Goal: Use online tool/utility

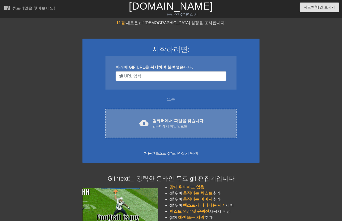
click at [176, 120] on font "컴퓨터에서 파일을 찾습니다." at bounding box center [178, 121] width 52 height 4
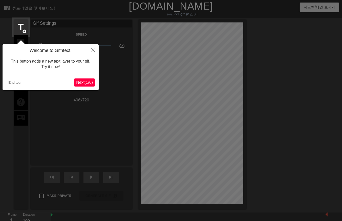
scroll to position [12, 0]
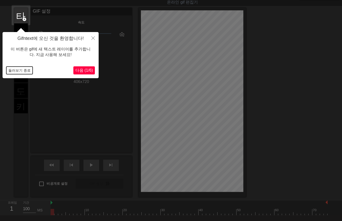
drag, startPoint x: 19, startPoint y: 72, endPoint x: 26, endPoint y: 90, distance: 19.6
click at [20, 73] on button "둘러보기 종료" at bounding box center [19, 71] width 26 height 8
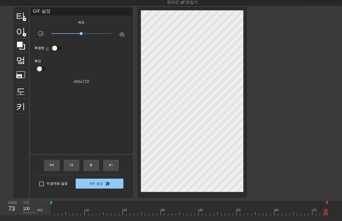
drag, startPoint x: 52, startPoint y: 213, endPoint x: 346, endPoint y: 223, distance: 295.0
click at [342, 221] on html "menu_book 튜토리얼을 찾아보세요! [DOMAIN_NAME] 온라인 gif 편집기 피드백/제안 보내기 타이틀 add_circle 이미지 …" at bounding box center [171, 119] width 342 height 263
click at [91, 166] on span "play_arrow" at bounding box center [91, 165] width 6 height 6
click at [88, 170] on div "일시 중지" at bounding box center [91, 165] width 16 height 11
click at [52, 212] on div at bounding box center [189, 212] width 277 height 6
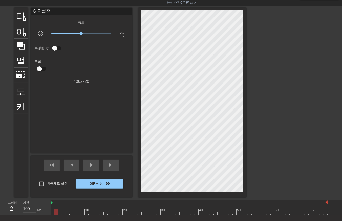
drag, startPoint x: 56, startPoint y: 213, endPoint x: 58, endPoint y: 218, distance: 5.2
click at [57, 216] on div "menu_book 튜토리얼을 찾아보세요! [DOMAIN_NAME] 온라인 gif 편집기 피드백/제안 보내기 타이틀 add_circle 이미지 …" at bounding box center [171, 119] width 342 height 263
drag, startPoint x: 60, startPoint y: 213, endPoint x: 61, endPoint y: 216, distance: 3.2
click at [60, 216] on div "menu_book 튜토리얼을 찾아보세요! [DOMAIN_NAME] 온라인 gif 편집기 피드백/제안 보내기 타이틀 add_circle 이미지 …" at bounding box center [171, 119] width 342 height 263
drag, startPoint x: 64, startPoint y: 213, endPoint x: 64, endPoint y: 216, distance: 2.8
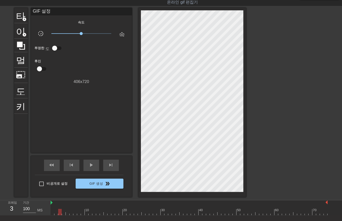
click at [64, 215] on div "10 20 30 40 50 60 70" at bounding box center [189, 208] width 277 height 15
click at [67, 215] on div at bounding box center [189, 212] width 277 height 6
click at [71, 216] on div "menu_book 튜토리얼을 찾아보세요! [DOMAIN_NAME] 온라인 gif 편집기 피드백/제안 보내기 타이틀 add_circle 이미지 …" at bounding box center [171, 119] width 342 height 263
click at [75, 214] on div at bounding box center [189, 212] width 277 height 6
click at [78, 216] on div "menu_book 튜토리얼을 찾아보세요! [DOMAIN_NAME] 온라인 gif 편집기 피드백/제안 보내기 타이틀 add_circle 이미지 …" at bounding box center [171, 119] width 342 height 263
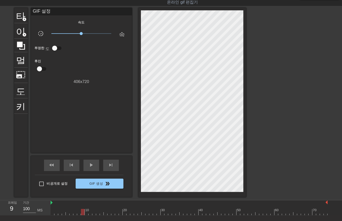
click at [83, 215] on div "10 20 30 40 50 60 70" at bounding box center [189, 208] width 277 height 15
drag, startPoint x: 86, startPoint y: 213, endPoint x: 85, endPoint y: 217, distance: 3.7
click at [85, 217] on div "menu_book 튜토리얼을 찾아보세요! [DOMAIN_NAME] 온라인 gif 편집기 피드백/제안 보내기 타이틀 add_circle 이미지 …" at bounding box center [171, 119] width 342 height 263
drag, startPoint x: 90, startPoint y: 213, endPoint x: 93, endPoint y: 217, distance: 5.1
click at [90, 214] on div at bounding box center [189, 212] width 277 height 6
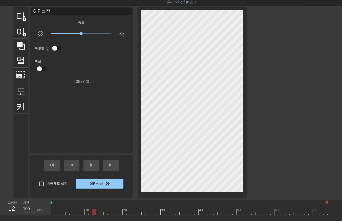
click at [93, 214] on div at bounding box center [189, 212] width 277 height 6
drag, startPoint x: 97, startPoint y: 214, endPoint x: 99, endPoint y: 217, distance: 3.6
click at [97, 215] on div at bounding box center [189, 212] width 277 height 6
drag, startPoint x: 101, startPoint y: 214, endPoint x: 103, endPoint y: 218, distance: 4.7
click at [101, 215] on div "10 20 30 40 50 60 70" at bounding box center [189, 208] width 277 height 15
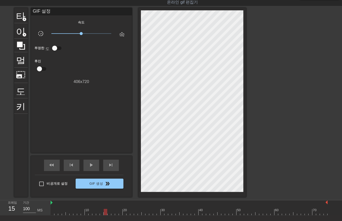
click at [104, 215] on div at bounding box center [189, 212] width 277 height 6
drag, startPoint x: 108, startPoint y: 214, endPoint x: 112, endPoint y: 218, distance: 5.2
click at [108, 215] on div at bounding box center [189, 212] width 277 height 6
click at [112, 216] on div "menu_book 튜토리얼을 찾아보세요! [DOMAIN_NAME] 온라인 gif 편집기 피드백/제안 보내기 타이틀 add_circle 이미지 …" at bounding box center [171, 119] width 342 height 263
drag, startPoint x: 116, startPoint y: 214, endPoint x: 118, endPoint y: 217, distance: 3.6
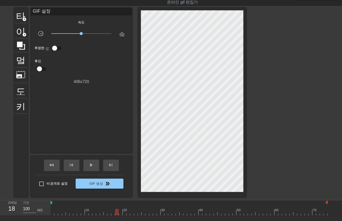
click at [116, 215] on div at bounding box center [189, 212] width 277 height 6
click at [120, 215] on div at bounding box center [189, 212] width 277 height 6
click at [123, 216] on div "menu_book 튜토리얼을 찾아보세요! [DOMAIN_NAME] 온라인 gif 편집기 피드백/제안 보내기 타이틀 add_circle 이미지 …" at bounding box center [171, 119] width 342 height 263
drag, startPoint x: 128, startPoint y: 214, endPoint x: 127, endPoint y: 217, distance: 2.6
click at [127, 217] on div "menu_book 튜토리얼을 찾아보세요! [DOMAIN_NAME] 온라인 gif 편집기 피드백/제안 보내기 타이틀 add_circle 이미지 …" at bounding box center [171, 119] width 342 height 263
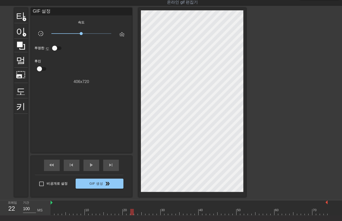
click at [131, 215] on div at bounding box center [189, 212] width 277 height 6
click at [134, 216] on div "menu_book 튜토리얼을 찾아보세요! [DOMAIN_NAME] 온라인 gif 편집기 피드백/제안 보내기 타이틀 add_circle 이미지 …" at bounding box center [171, 119] width 342 height 263
drag, startPoint x: 139, startPoint y: 214, endPoint x: 138, endPoint y: 216, distance: 3.1
click at [138, 216] on div "menu_book 튜토리얼을 찾아보세요! [DOMAIN_NAME] 온라인 gif 편집기 피드백/제안 보내기 타이틀 add_circle 이미지 …" at bounding box center [171, 119] width 342 height 263
drag, startPoint x: 142, startPoint y: 213, endPoint x: 143, endPoint y: 217, distance: 3.9
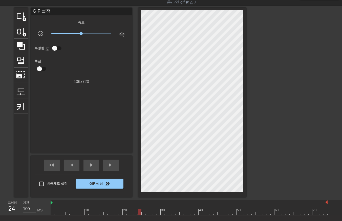
click at [143, 217] on div "menu_book 튜토리얼을 찾아보세요! [DOMAIN_NAME] 온라인 gif 편집기 피드백/제안 보내기 타이틀 add_circle 이미지 …" at bounding box center [171, 119] width 342 height 263
click at [146, 215] on div "10 20 30 40 50 60 70" at bounding box center [189, 208] width 277 height 15
click at [149, 215] on div "10 20 30 40 50 60 70" at bounding box center [189, 208] width 277 height 15
click at [155, 216] on div "menu_book 튜토리얼을 찾아보세요! [DOMAIN_NAME] 온라인 gif 편집기 피드백/제안 보내기 타이틀 add_circle 이미지 …" at bounding box center [171, 119] width 342 height 263
drag, startPoint x: 158, startPoint y: 214, endPoint x: 160, endPoint y: 218, distance: 5.0
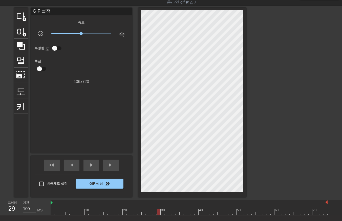
click at [158, 217] on div "menu_book 튜토리얼을 찾아보세요! [DOMAIN_NAME] 온라인 gif 편집기 피드백/제안 보내기 타이틀 add_circle 이미지 …" at bounding box center [171, 119] width 342 height 263
click at [162, 216] on div "menu_book 튜토리얼을 찾아보세요! [DOMAIN_NAME] 온라인 gif 편집기 피드백/제안 보내기 타이틀 add_circle 이미지 …" at bounding box center [171, 119] width 342 height 263
click at [166, 215] on div at bounding box center [189, 212] width 277 height 6
drag, startPoint x: 170, startPoint y: 213, endPoint x: 169, endPoint y: 216, distance: 3.1
click at [169, 216] on div "menu_book 튜토리얼을 찾아보세요! [DOMAIN_NAME] 온라인 gif 편집기 피드백/제안 보내기 타이틀 add_circle 이미지 …" at bounding box center [171, 119] width 342 height 263
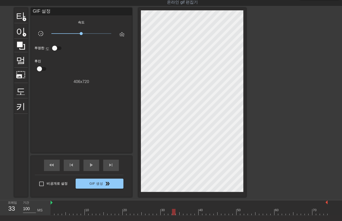
drag, startPoint x: 174, startPoint y: 214, endPoint x: 173, endPoint y: 217, distance: 3.3
click at [173, 217] on div "menu_book 튜토리얼을 찾아보세요! [DOMAIN_NAME] 온라인 gif 편집기 피드백/제안 보내기 타이틀 add_circle 이미지 …" at bounding box center [171, 119] width 342 height 263
click at [176, 216] on div "menu_book 튜토리얼을 찾아보세요! [DOMAIN_NAME] 온라인 gif 편집기 피드백/제안 보내기 타이틀 add_circle 이미지 …" at bounding box center [171, 119] width 342 height 263
drag, startPoint x: 181, startPoint y: 213, endPoint x: 182, endPoint y: 216, distance: 3.1
click at [181, 216] on div "menu_book 튜토리얼을 찾아보세요! [DOMAIN_NAME] 온라인 gif 편집기 피드백/제안 보내기 타이틀 add_circle 이미지 …" at bounding box center [171, 119] width 342 height 263
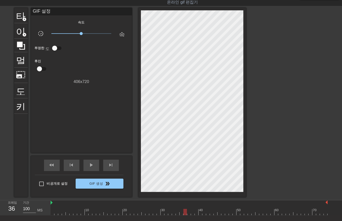
drag, startPoint x: 184, startPoint y: 212, endPoint x: 189, endPoint y: 217, distance: 6.8
click at [185, 215] on div "10 20 30 40 50 60 70" at bounding box center [189, 208] width 277 height 15
click at [188, 213] on div at bounding box center [189, 212] width 277 height 6
click at [192, 216] on div "menu_book 튜토리얼을 찾아보세요! [DOMAIN_NAME] 온라인 gif 편집기 피드백/제안 보내기 타이틀 add_circle 이미지 …" at bounding box center [171, 119] width 342 height 263
click at [195, 213] on div at bounding box center [189, 212] width 277 height 6
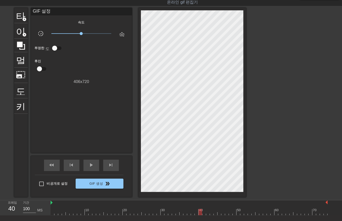
drag, startPoint x: 200, startPoint y: 213, endPoint x: 200, endPoint y: 216, distance: 2.5
click at [200, 216] on div "menu_book 튜토리얼을 찾아보세요! [DOMAIN_NAME] 온라인 gif 편집기 피드백/제안 보내기 타이틀 add_circle 이미지 …" at bounding box center [171, 119] width 342 height 263
drag, startPoint x: 203, startPoint y: 213, endPoint x: 205, endPoint y: 216, distance: 3.6
click at [203, 214] on div at bounding box center [189, 212] width 277 height 6
click at [208, 215] on div at bounding box center [189, 212] width 277 height 6
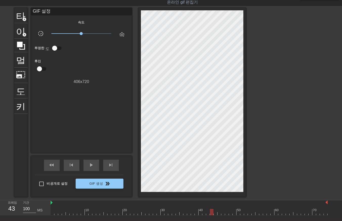
click at [210, 216] on div "menu_book 튜토리얼을 찾아보세요! [DOMAIN_NAME] 온라인 gif 편집기 피드백/제안 보내기 타이틀 add_circle 이미지 …" at bounding box center [171, 119] width 342 height 263
click at [215, 215] on div at bounding box center [189, 212] width 277 height 6
click at [219, 214] on div at bounding box center [189, 212] width 277 height 6
drag, startPoint x: 222, startPoint y: 213, endPoint x: 224, endPoint y: 216, distance: 3.5
click at [223, 216] on div "menu_book 튜토리얼을 찾아보세요! [DOMAIN_NAME] 온라인 gif 편집기 피드백/제안 보내기 타이틀 add_circle 이미지 …" at bounding box center [171, 119] width 342 height 263
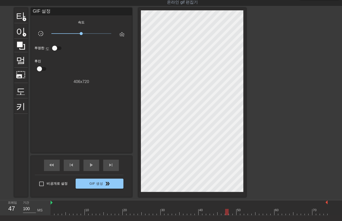
click at [226, 215] on div at bounding box center [189, 212] width 277 height 6
click at [228, 215] on div at bounding box center [189, 212] width 277 height 6
click at [230, 213] on div at bounding box center [189, 212] width 277 height 6
drag, startPoint x: 233, startPoint y: 211, endPoint x: 235, endPoint y: 214, distance: 3.2
click at [233, 213] on div at bounding box center [189, 212] width 277 height 6
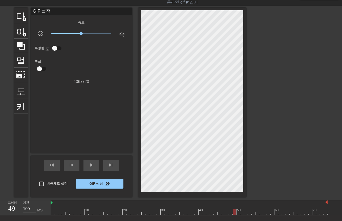
drag, startPoint x: 238, startPoint y: 213, endPoint x: 238, endPoint y: 217, distance: 3.5
click at [238, 216] on div "menu_book 튜토리얼을 찾아보세요! [DOMAIN_NAME] 온라인 gif 편집기 피드백/제안 보내기 타이틀 add_circle 이미지 …" at bounding box center [171, 119] width 342 height 263
drag, startPoint x: 242, startPoint y: 214, endPoint x: 243, endPoint y: 216, distance: 2.6
click at [242, 216] on div "menu_book 튜토리얼을 찾아보세요! [DOMAIN_NAME] 온라인 gif 편집기 피드백/제안 보내기 타이틀 add_circle 이미지 …" at bounding box center [171, 119] width 342 height 263
drag, startPoint x: 246, startPoint y: 213, endPoint x: 247, endPoint y: 216, distance: 3.9
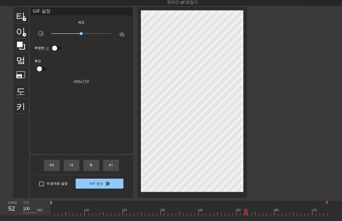
click at [247, 216] on div "menu_book 튜토리얼을 찾아보세요! [DOMAIN_NAME] 온라인 gif 편집기 피드백/제안 보내기 타이틀 add_circle 이미지 …" at bounding box center [171, 119] width 342 height 263
drag, startPoint x: 249, startPoint y: 213, endPoint x: 252, endPoint y: 216, distance: 3.9
click at [251, 215] on div "10 20 30 40 50 60 70" at bounding box center [189, 208] width 277 height 15
drag, startPoint x: 252, startPoint y: 212, endPoint x: 253, endPoint y: 215, distance: 2.8
click at [253, 214] on div at bounding box center [189, 212] width 277 height 6
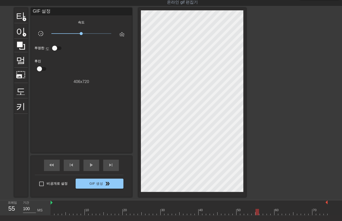
drag, startPoint x: 257, startPoint y: 214, endPoint x: 259, endPoint y: 217, distance: 3.4
click at [258, 216] on div "menu_book 튜토리얼을 찾아보세요! [DOMAIN_NAME] 온라인 gif 편집기 피드백/제안 보내기 타이틀 add_circle 이미지 …" at bounding box center [171, 119] width 342 height 263
click at [259, 214] on div at bounding box center [189, 212] width 277 height 6
drag, startPoint x: 264, startPoint y: 211, endPoint x: 264, endPoint y: 214, distance: 3.0
click at [264, 214] on div at bounding box center [189, 212] width 277 height 6
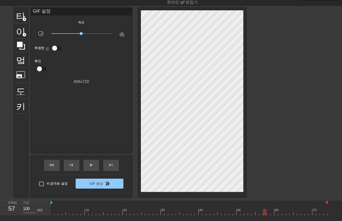
click at [268, 213] on div at bounding box center [189, 212] width 277 height 6
drag, startPoint x: 271, startPoint y: 212, endPoint x: 274, endPoint y: 214, distance: 4.3
click at [271, 213] on div at bounding box center [189, 212] width 277 height 6
drag, startPoint x: 275, startPoint y: 213, endPoint x: 279, endPoint y: 218, distance: 6.8
click at [277, 217] on div "menu_book 튜토리얼을 찾아보세요! [DOMAIN_NAME] 온라인 gif 편집기 피드백/제안 보내기 타이틀 add_circle 이미지 …" at bounding box center [171, 119] width 342 height 263
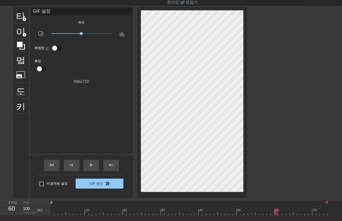
drag, startPoint x: 280, startPoint y: 213, endPoint x: 281, endPoint y: 216, distance: 3.4
click at [281, 216] on div "menu_book 튜토리얼을 찾아보세요! [DOMAIN_NAME] 온라인 gif 편집기 피드백/제안 보내기 타이틀 add_circle 이미지 …" at bounding box center [171, 119] width 342 height 263
drag, startPoint x: 283, startPoint y: 213, endPoint x: 284, endPoint y: 216, distance: 3.9
click at [284, 216] on div "menu_book 튜토리얼을 찾아보세요! [DOMAIN_NAME] 온라인 gif 편집기 피드백/제안 보내기 타이틀 add_circle 이미지 …" at bounding box center [171, 119] width 342 height 263
drag, startPoint x: 286, startPoint y: 213, endPoint x: 289, endPoint y: 215, distance: 3.4
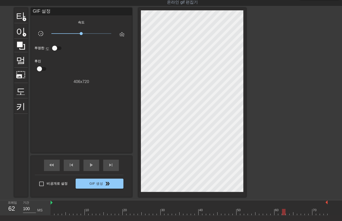
click at [287, 214] on div at bounding box center [189, 212] width 277 height 6
drag, startPoint x: 290, startPoint y: 214, endPoint x: 291, endPoint y: 216, distance: 2.9
click at [290, 215] on div at bounding box center [189, 212] width 277 height 6
drag, startPoint x: 295, startPoint y: 213, endPoint x: 297, endPoint y: 216, distance: 3.4
click at [295, 215] on div at bounding box center [189, 212] width 277 height 6
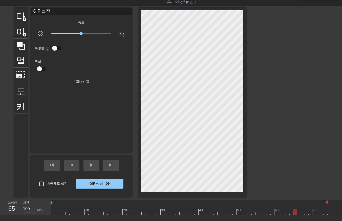
drag, startPoint x: 298, startPoint y: 214, endPoint x: 300, endPoint y: 217, distance: 3.5
click at [298, 214] on div at bounding box center [189, 212] width 277 height 6
drag, startPoint x: 303, startPoint y: 213, endPoint x: 305, endPoint y: 215, distance: 3.6
click at [303, 214] on div at bounding box center [189, 212] width 277 height 6
drag, startPoint x: 306, startPoint y: 213, endPoint x: 306, endPoint y: 215, distance: 2.8
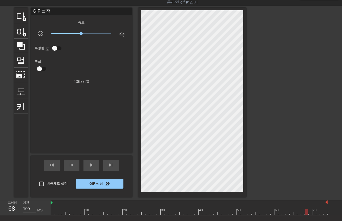
click at [306, 215] on div "10 20 30 40 50 60 70" at bounding box center [189, 208] width 277 height 15
drag, startPoint x: 310, startPoint y: 212, endPoint x: 310, endPoint y: 215, distance: 3.1
click at [310, 215] on div "10 20 30 40 50 60 70" at bounding box center [189, 208] width 277 height 15
drag, startPoint x: 312, startPoint y: 211, endPoint x: 316, endPoint y: 215, distance: 6.3
click at [313, 213] on div at bounding box center [314, 212] width 4 height 6
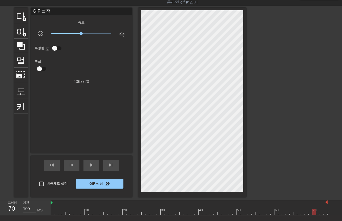
drag, startPoint x: 317, startPoint y: 212, endPoint x: 319, endPoint y: 216, distance: 5.2
click at [319, 216] on div "menu_book 튜토리얼을 찾아보세요! [DOMAIN_NAME] 온라인 gif 편집기 피드백/제안 보내기 타이틀 add_circle 이미지 …" at bounding box center [171, 119] width 342 height 263
drag, startPoint x: 322, startPoint y: 213, endPoint x: 323, endPoint y: 216, distance: 3.2
click at [322, 215] on div at bounding box center [189, 212] width 277 height 6
drag
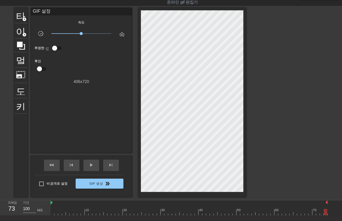
click at [326, 215] on div at bounding box center [189, 212] width 277 height 6
click at [332, 212] on div "10 20 30 40 50 60 70" at bounding box center [196, 208] width 291 height 15
click at [332, 215] on div "10 20 30 40 50 60 70" at bounding box center [196, 208] width 291 height 15
